Goal: Task Accomplishment & Management: Manage account settings

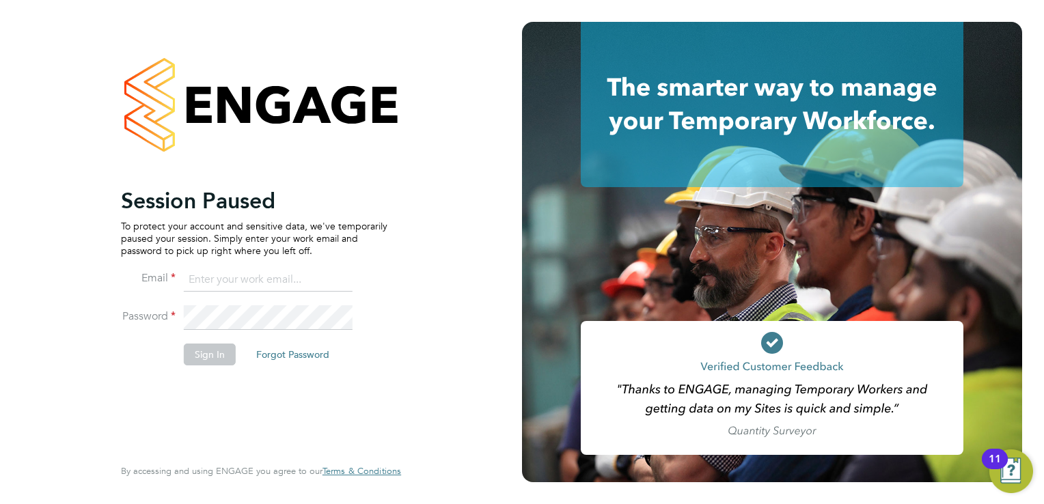
drag, startPoint x: 259, startPoint y: 274, endPoint x: 261, endPoint y: 283, distance: 9.1
click at [259, 274] on input at bounding box center [268, 280] width 169 height 25
type input "kay.cronin@prsjobs.com"
click at [207, 346] on button "Sign In" at bounding box center [210, 355] width 52 height 22
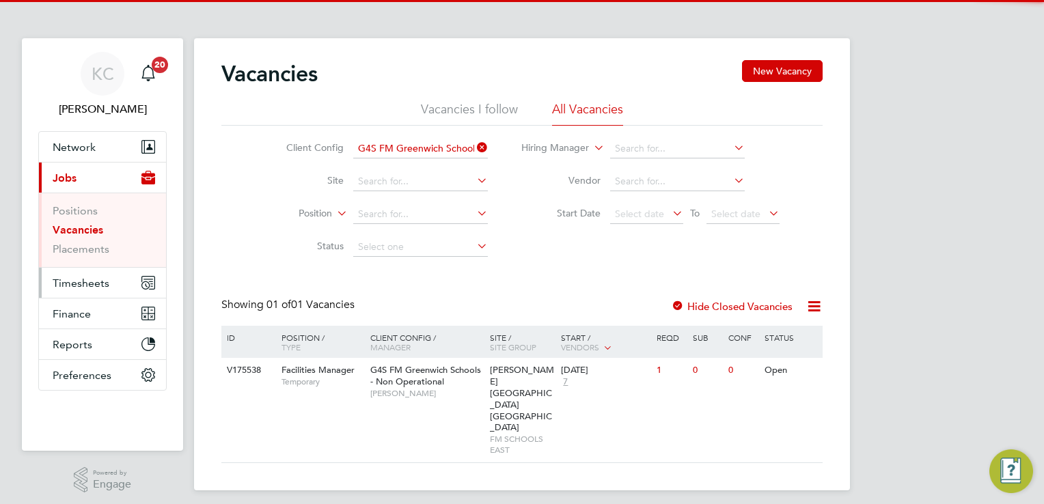
click at [79, 277] on span "Timesheets" at bounding box center [81, 283] width 57 height 13
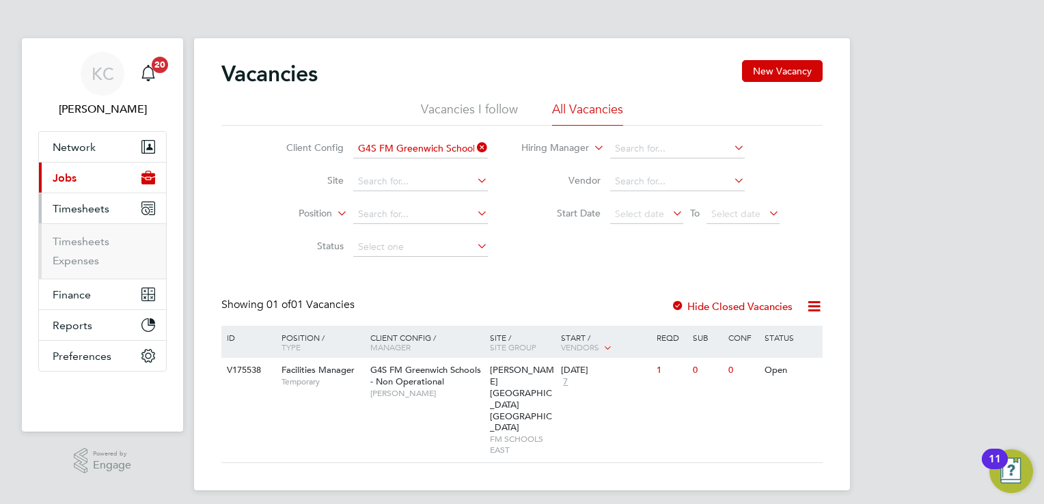
click at [89, 232] on ul "Timesheets Expenses" at bounding box center [102, 250] width 127 height 55
click at [87, 237] on link "Timesheets" at bounding box center [81, 241] width 57 height 13
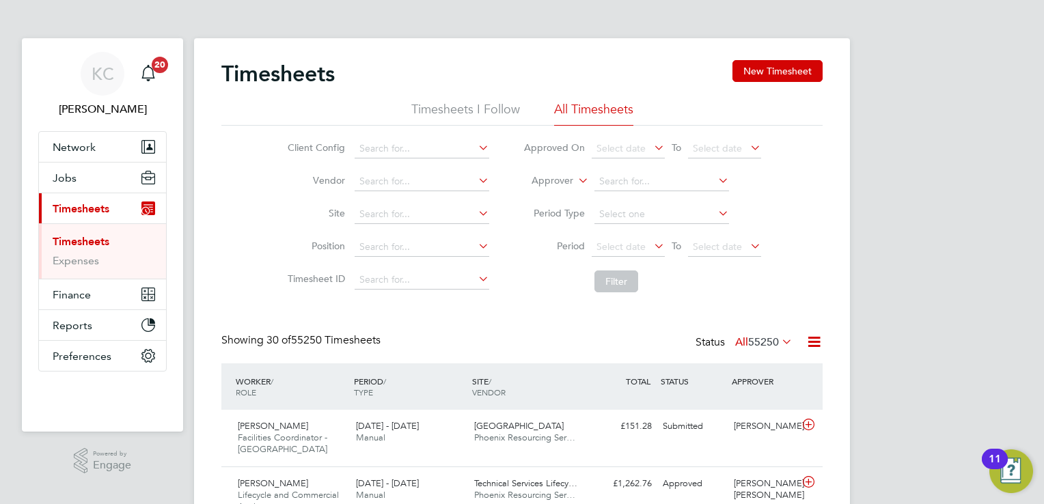
click at [462, 111] on li "Timesheets I Follow" at bounding box center [465, 113] width 109 height 25
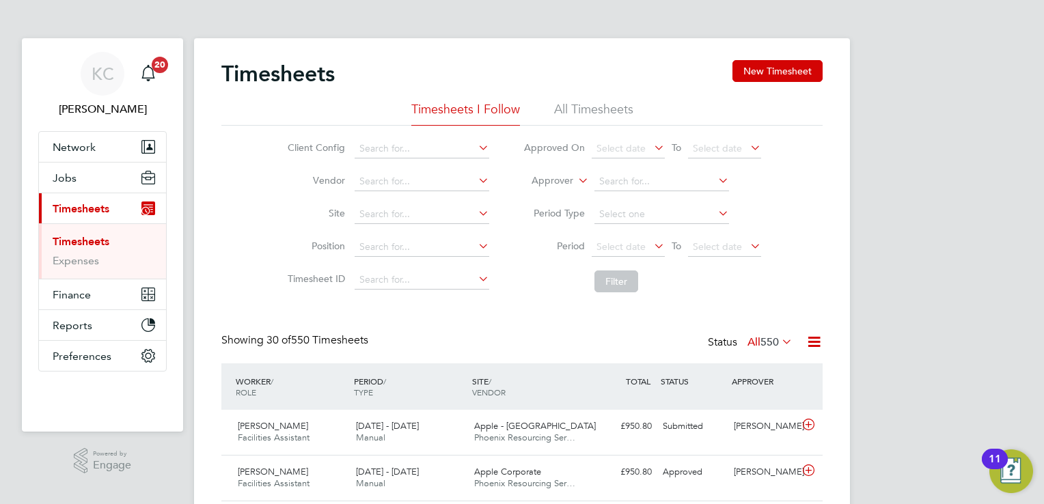
click at [582, 107] on li "All Timesheets" at bounding box center [593, 113] width 79 height 25
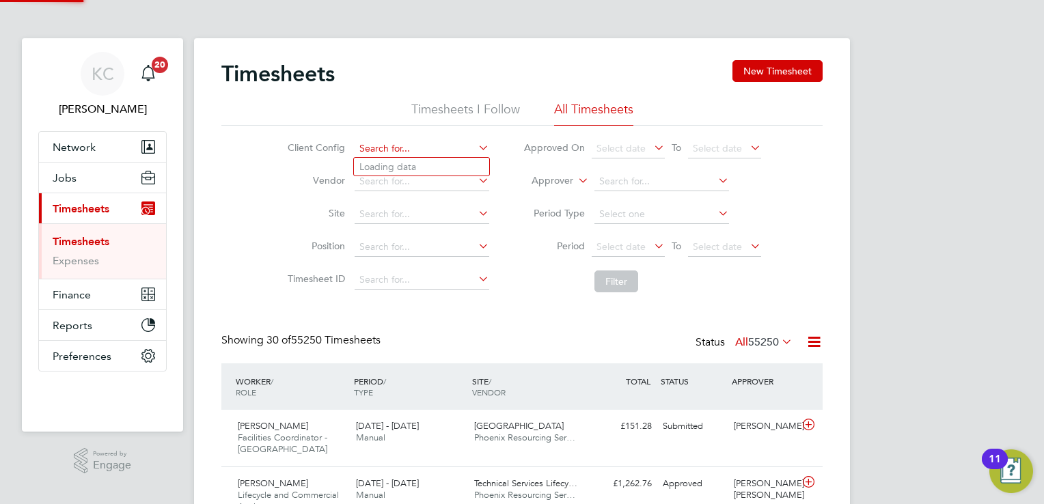
click at [419, 152] on input at bounding box center [421, 148] width 135 height 19
click at [427, 223] on li "BGIS - Temporary" at bounding box center [421, 223] width 135 height 18
type input "BGIS - Temporary"
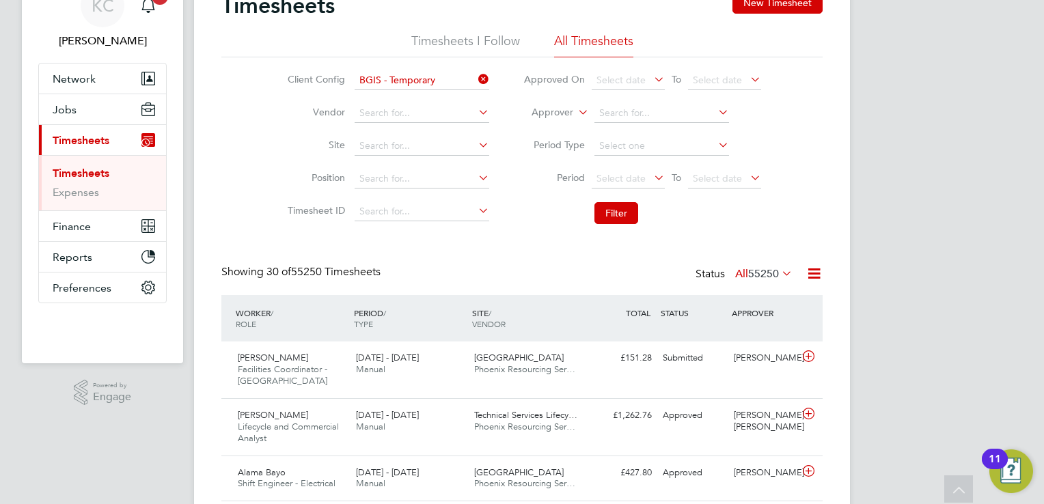
click at [773, 275] on span "55250" at bounding box center [763, 274] width 31 height 14
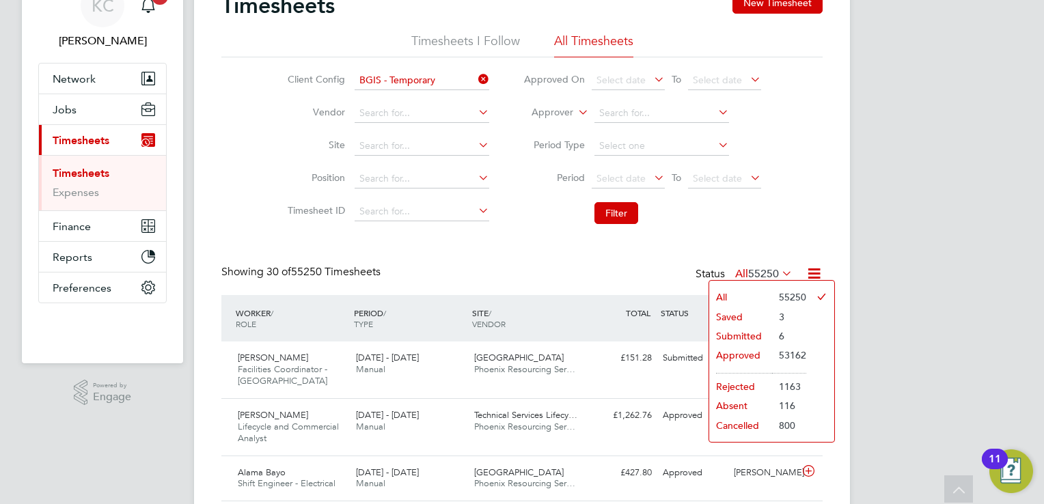
click at [740, 317] on li "Saved" at bounding box center [740, 316] width 63 height 19
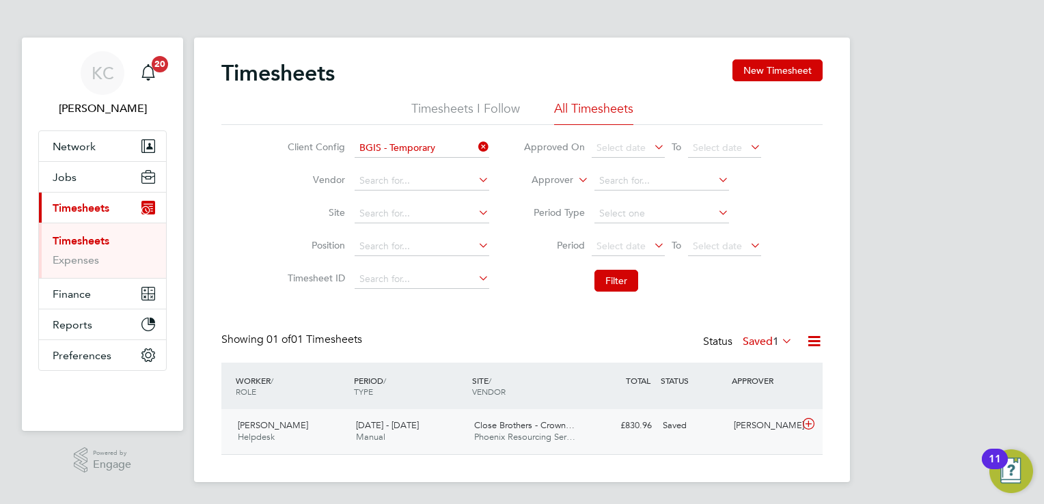
click at [430, 422] on div "[DATE] - [DATE] Manual" at bounding box center [409, 432] width 118 height 34
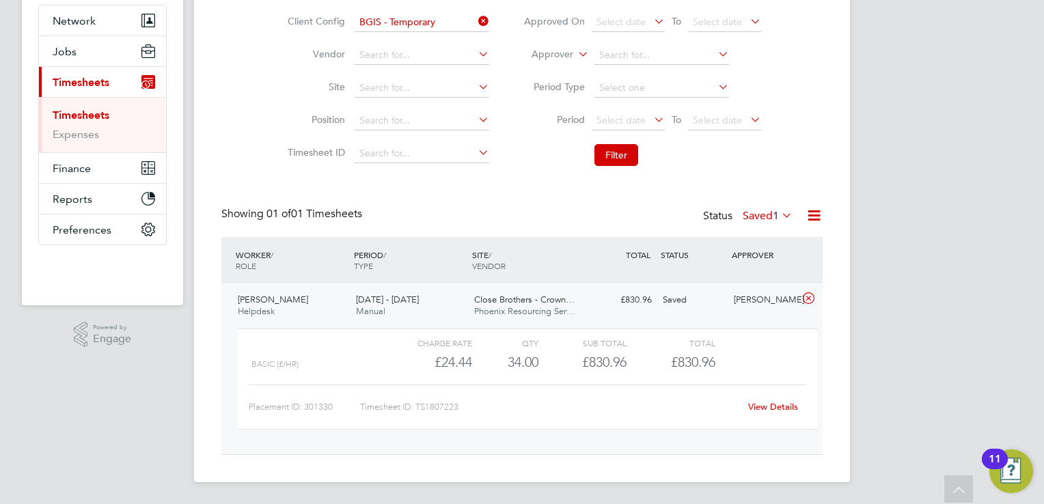
click at [773, 408] on link "View Details" at bounding box center [773, 407] width 50 height 12
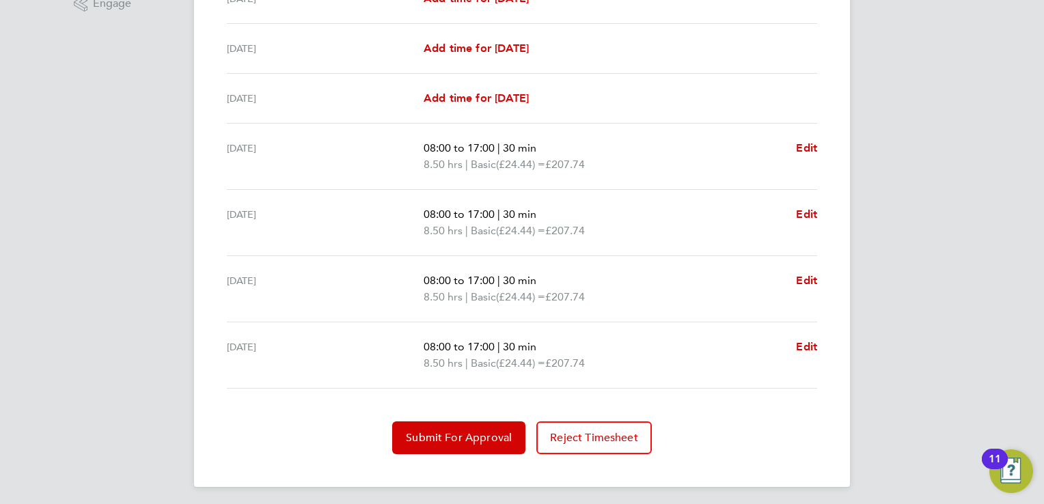
scroll to position [464, 0]
